Goal: Task Accomplishment & Management: Use online tool/utility

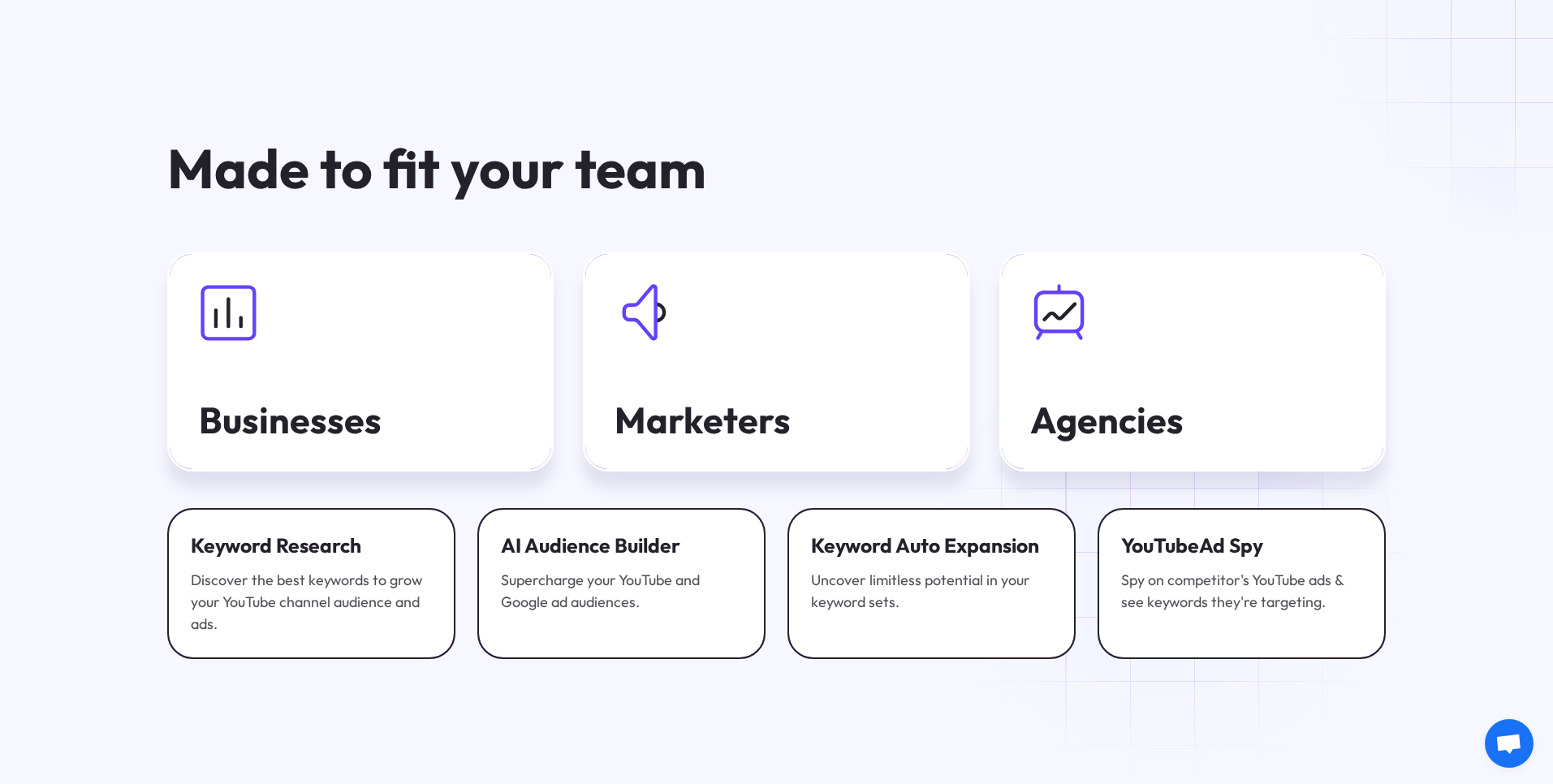
scroll to position [5624, 0]
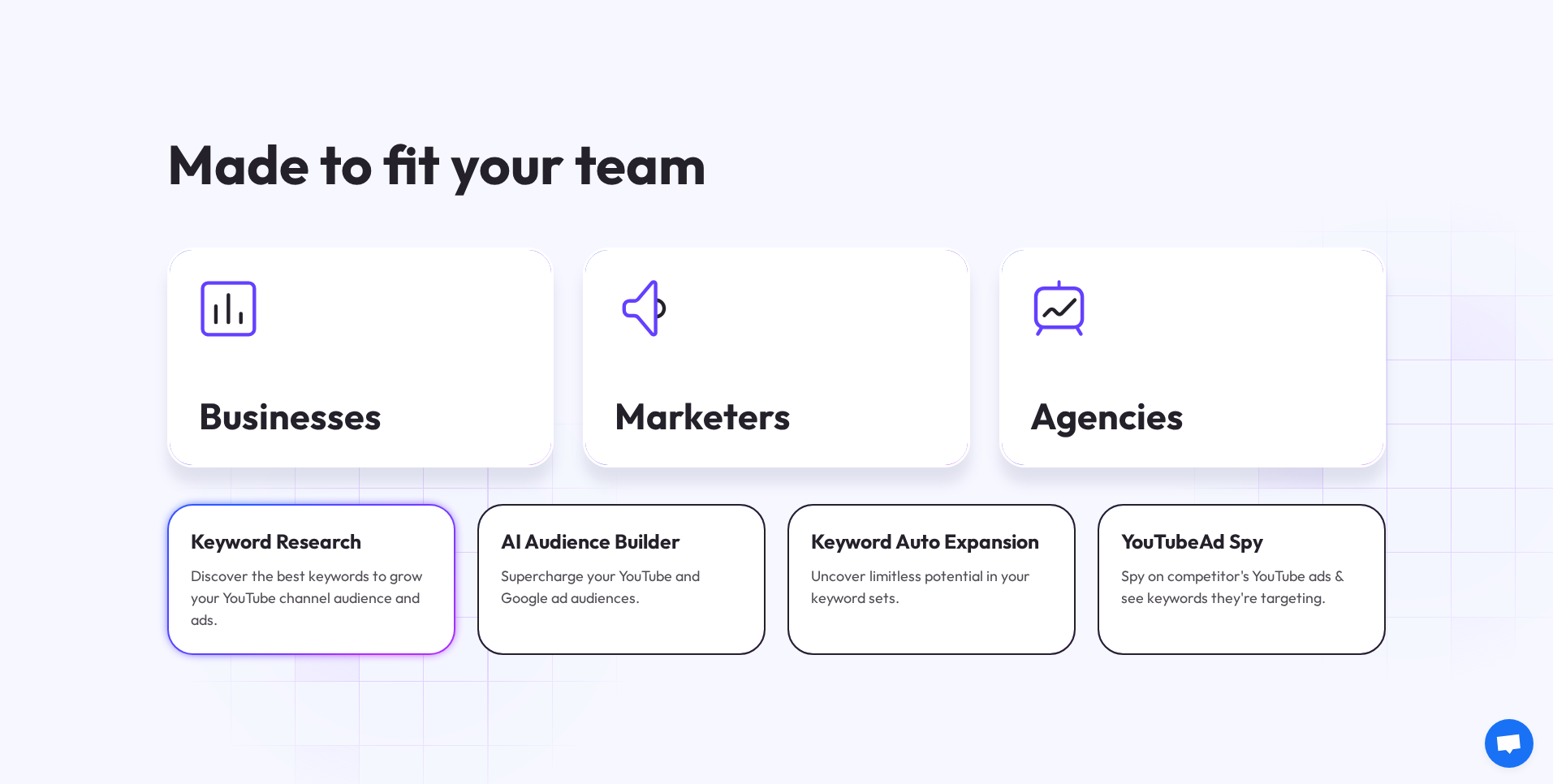
click at [406, 578] on div "Discover the best keywords to grow your YouTube channel audience and ads." at bounding box center [311, 598] width 241 height 66
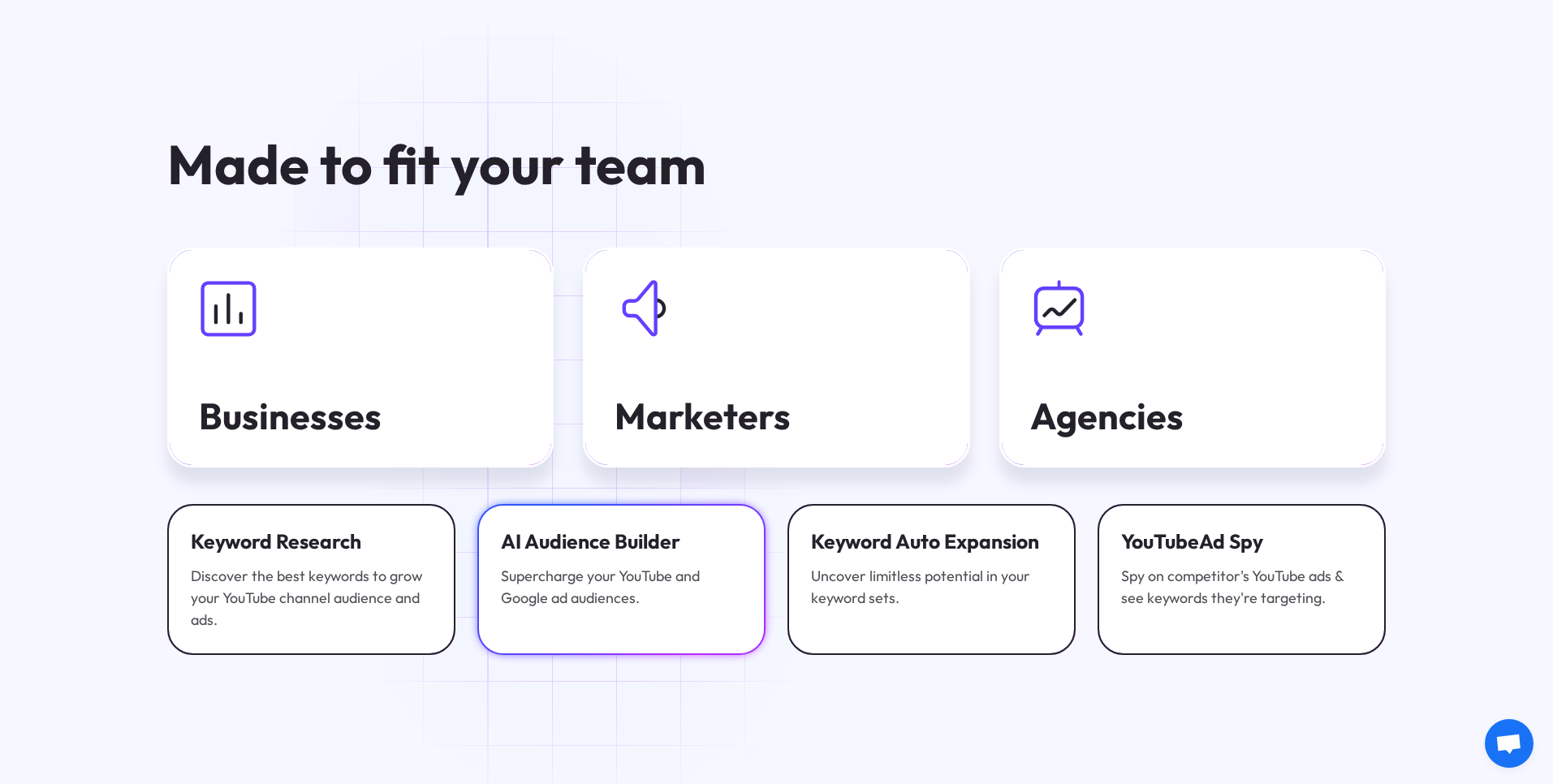
click at [586, 581] on link "AI Audience Builder Supercharge your YouTube and Google ad audiences." at bounding box center [621, 579] width 288 height 151
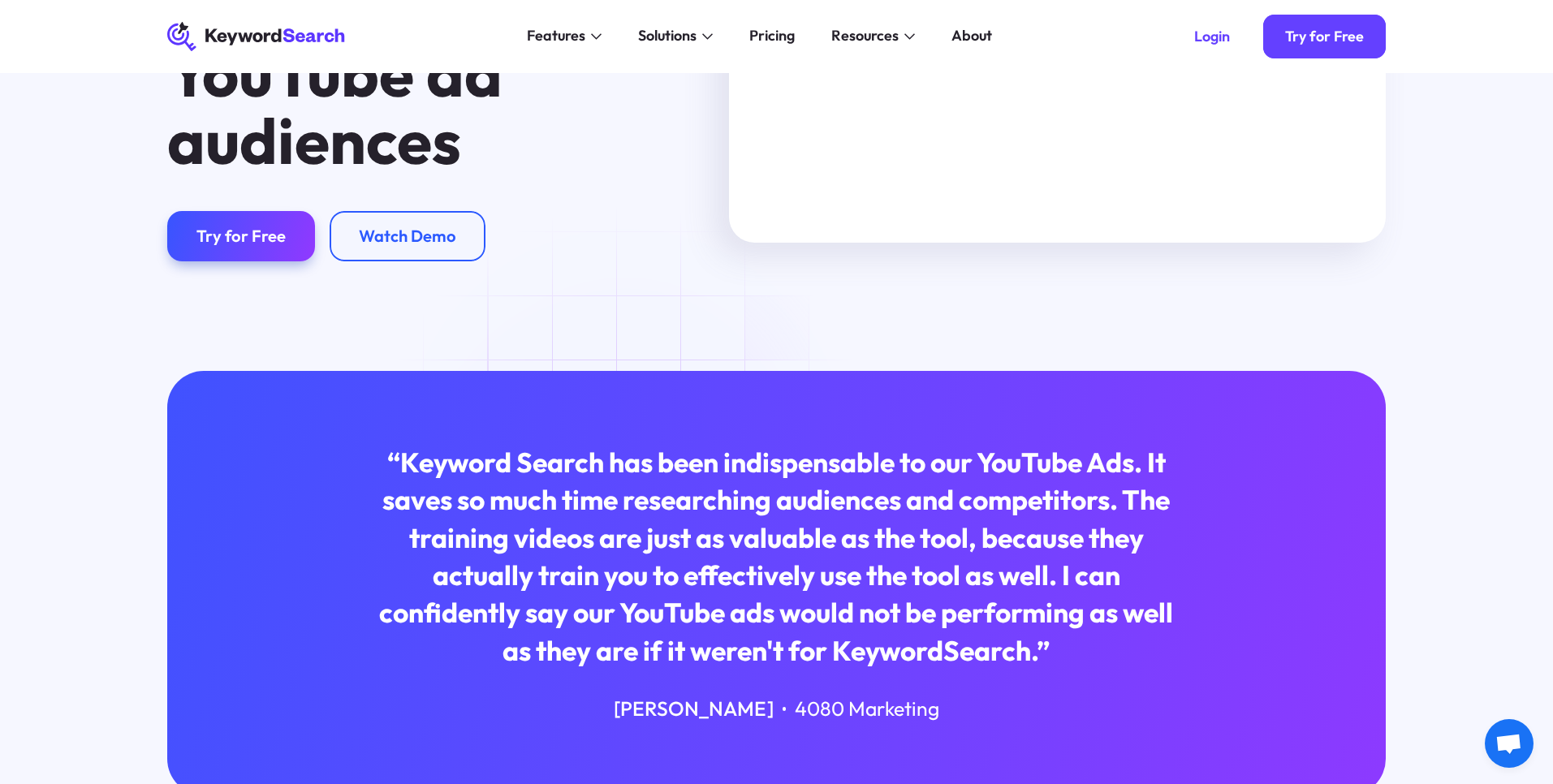
scroll to position [246, 0]
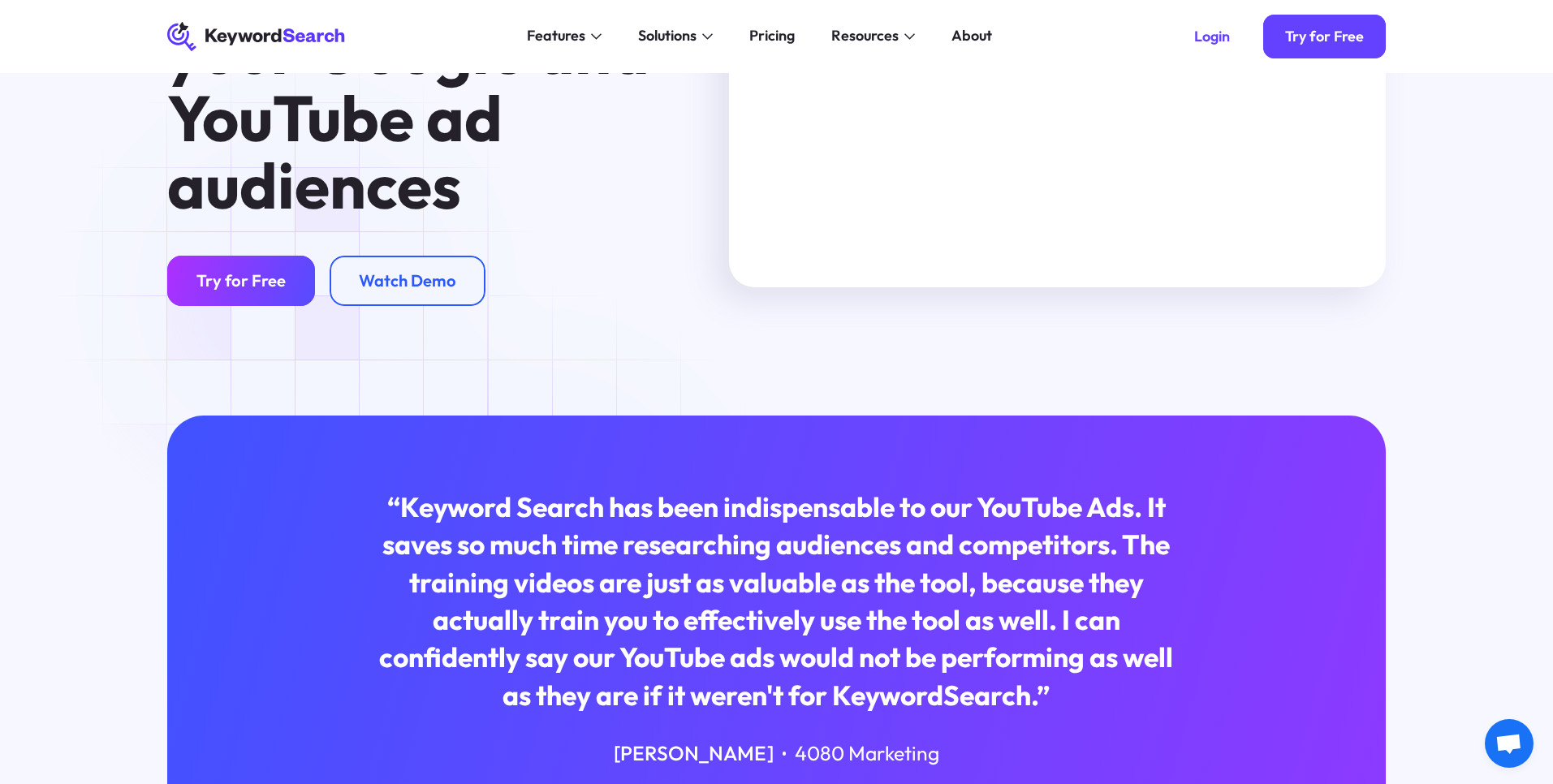
click at [297, 291] on link "Try for Free" at bounding box center [241, 281] width 147 height 51
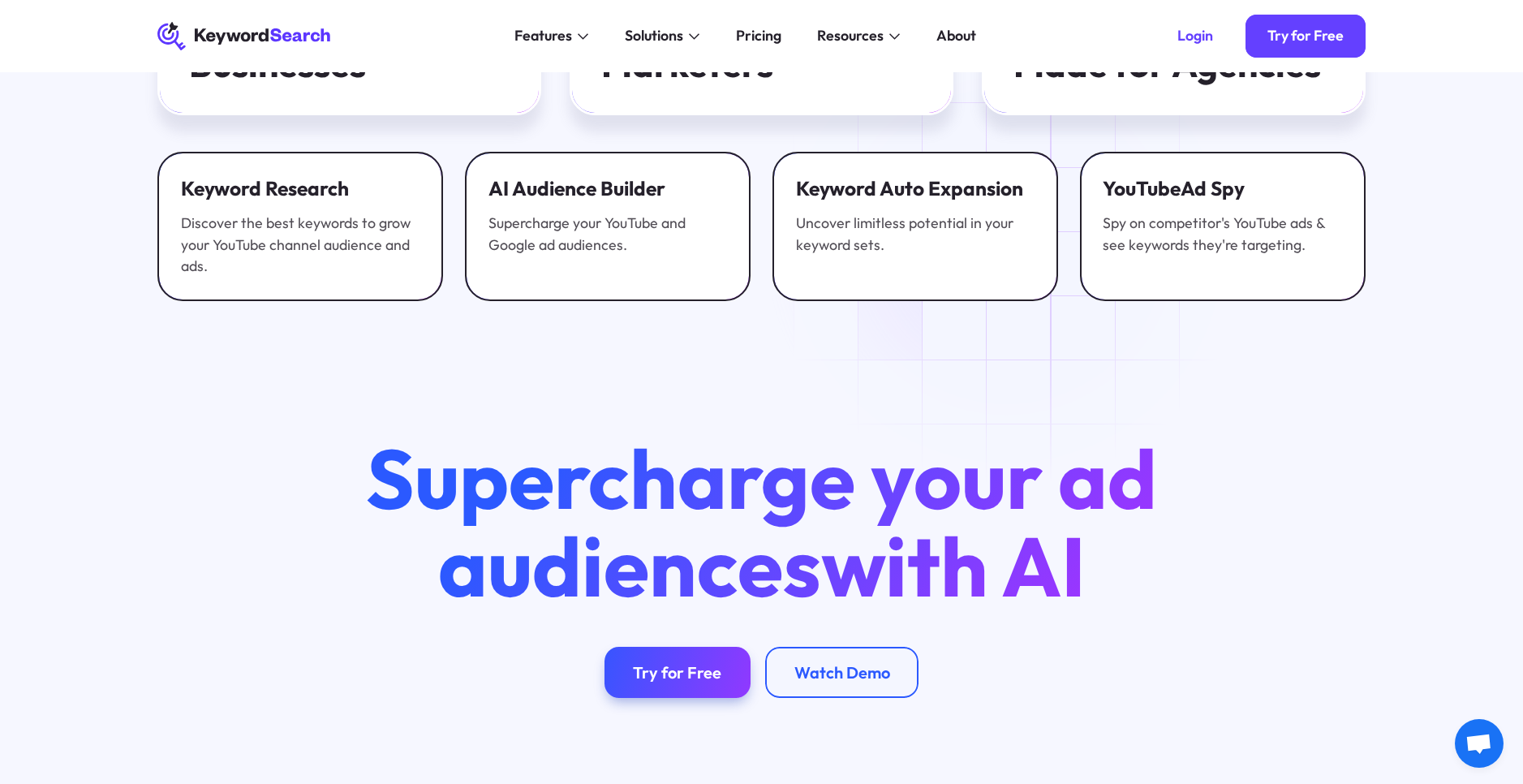
scroll to position [5491, 0]
